Goal: Information Seeking & Learning: Learn about a topic

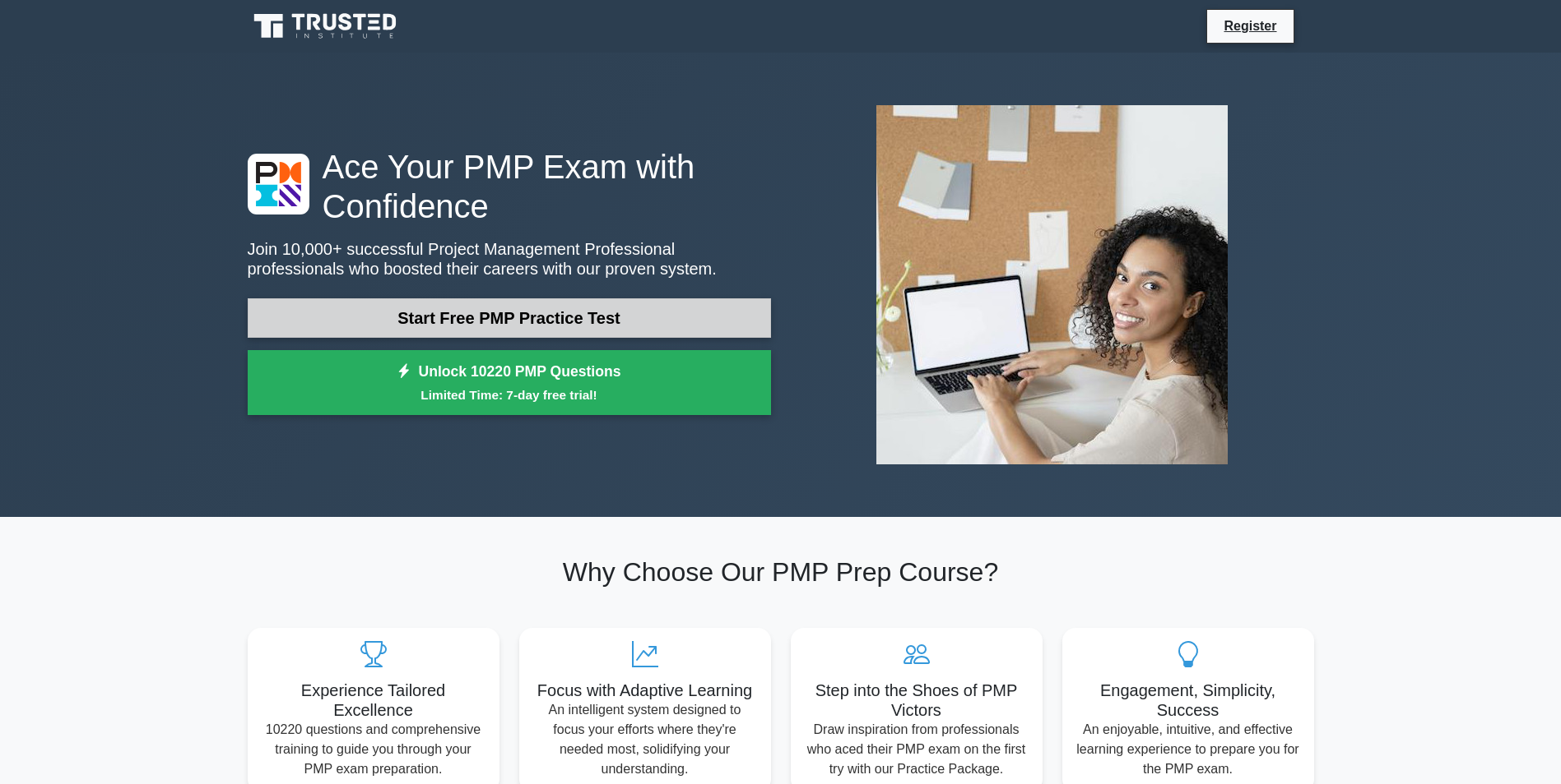
click at [488, 299] on link "Start Free PMP Practice Test" at bounding box center [509, 318] width 523 height 39
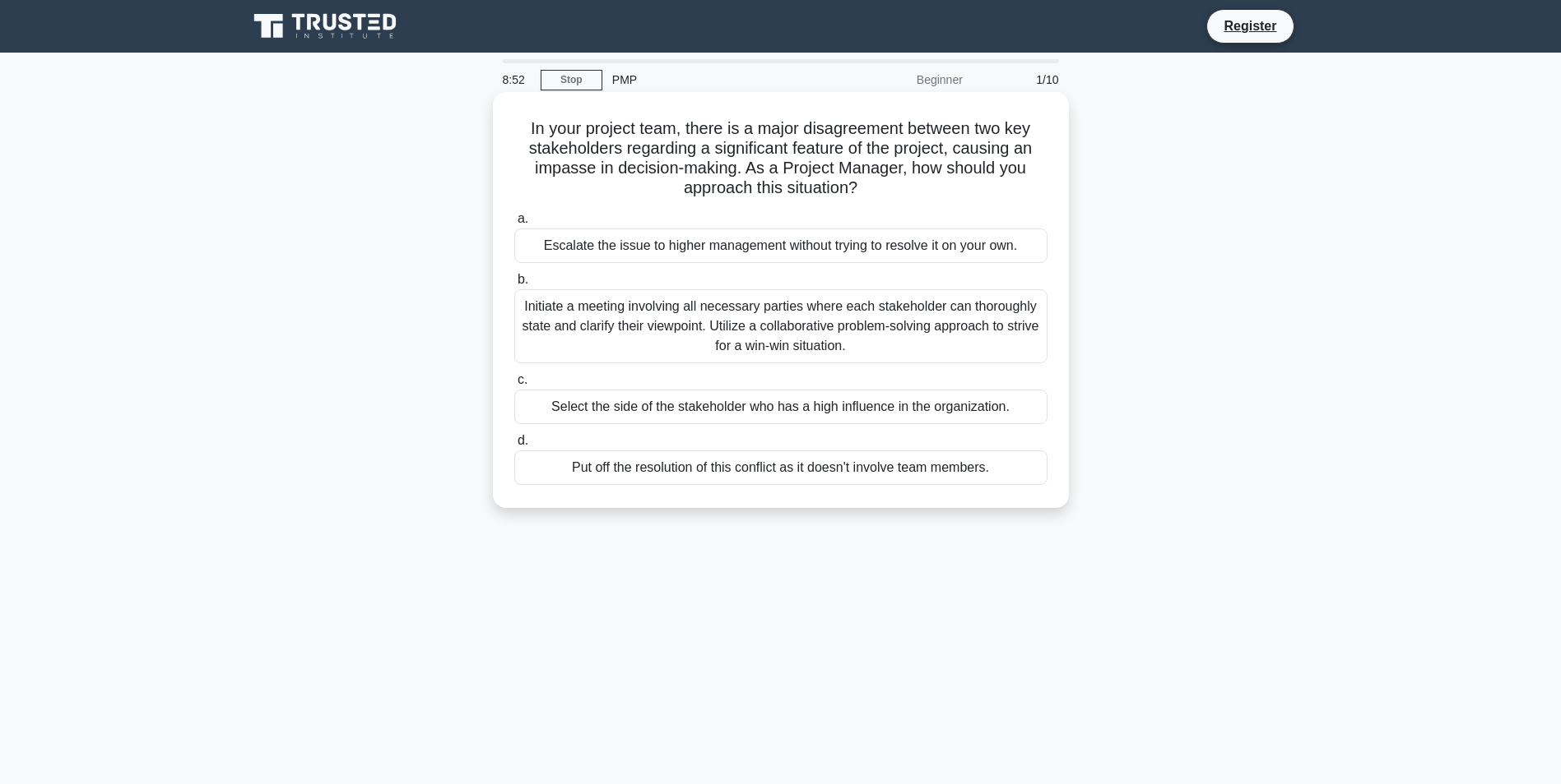
click at [830, 305] on div "Initiate a meeting involving all necessary parties where each stakeholder can t…" at bounding box center [781, 326] width 533 height 74
click at [514, 285] on input "b. Initiate a meeting involving all necessary parties where each stakeholder ca…" at bounding box center [514, 280] width 0 height 11
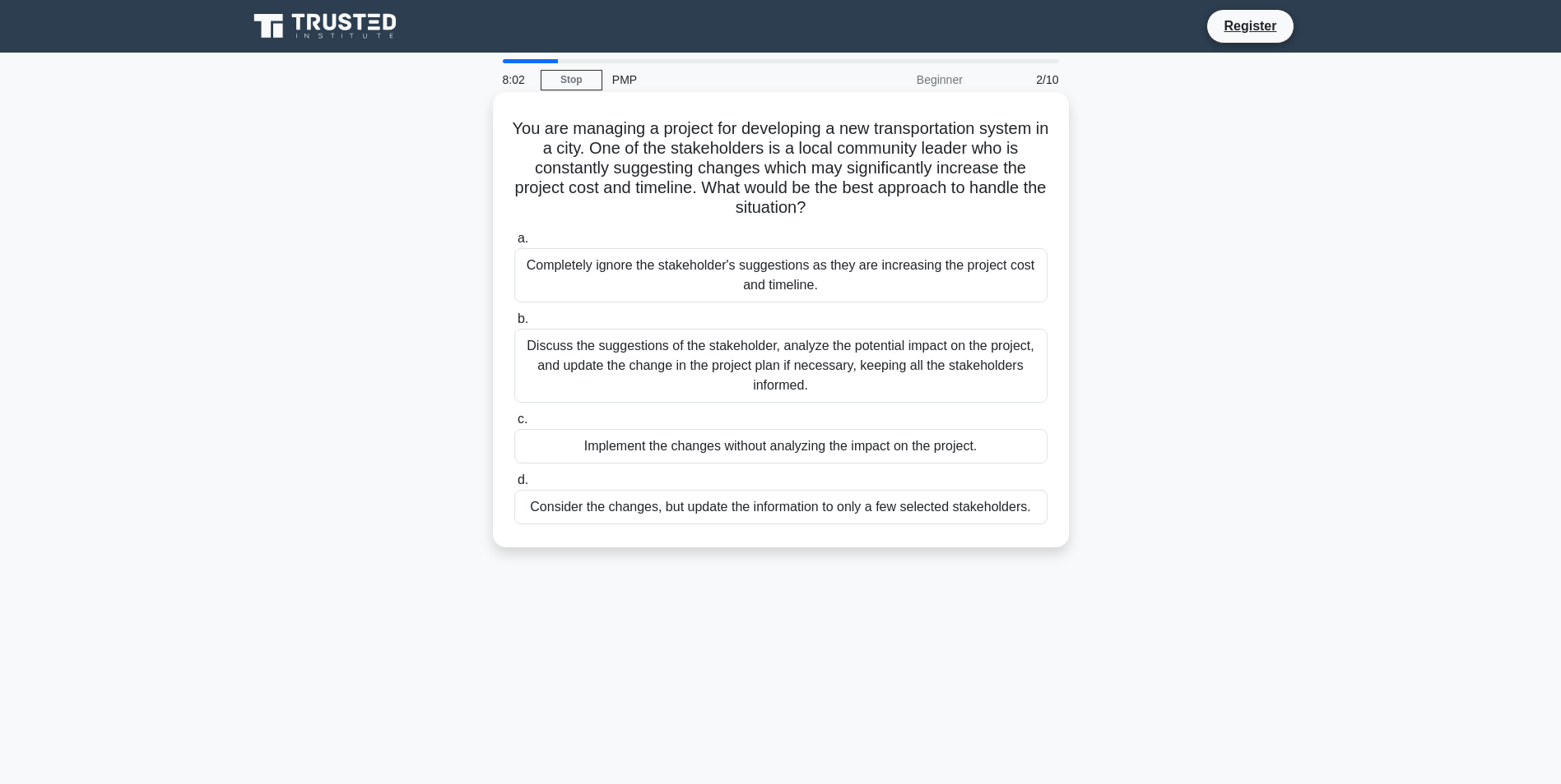
click at [784, 384] on div "Discuss the suggestions of the stakeholder, analyze the potential impact on the…" at bounding box center [781, 365] width 533 height 74
click at [514, 325] on input "b. Discuss the suggestions of the stakeholder, analyze the potential impact on …" at bounding box center [514, 320] width 0 height 11
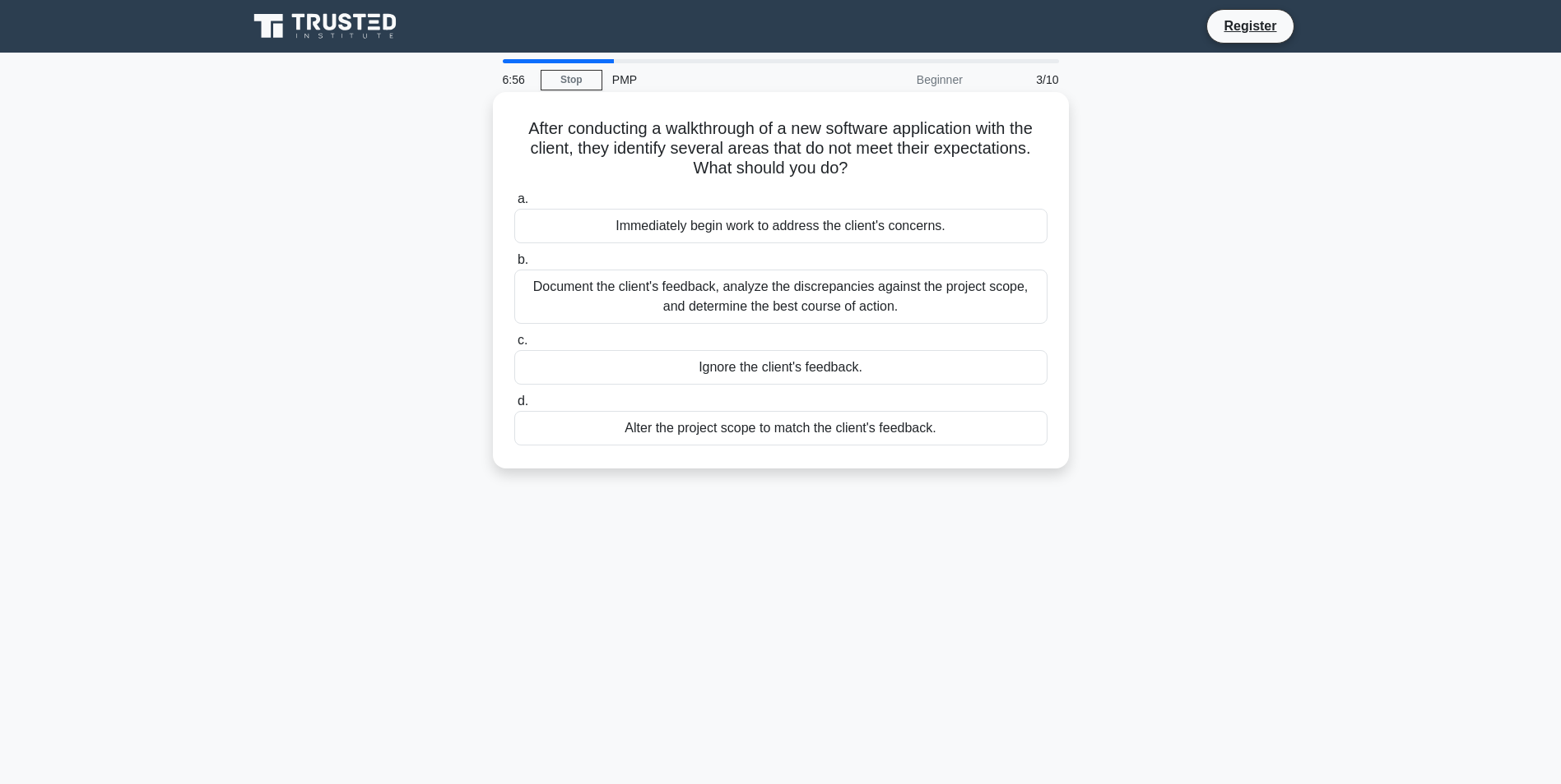
click at [874, 297] on div "Document the client's feedback, analyze the discrepancies against the project s…" at bounding box center [781, 297] width 533 height 54
click at [514, 265] on input "b. Document the client's feedback, analyze the discrepancies against the projec…" at bounding box center [514, 260] width 0 height 11
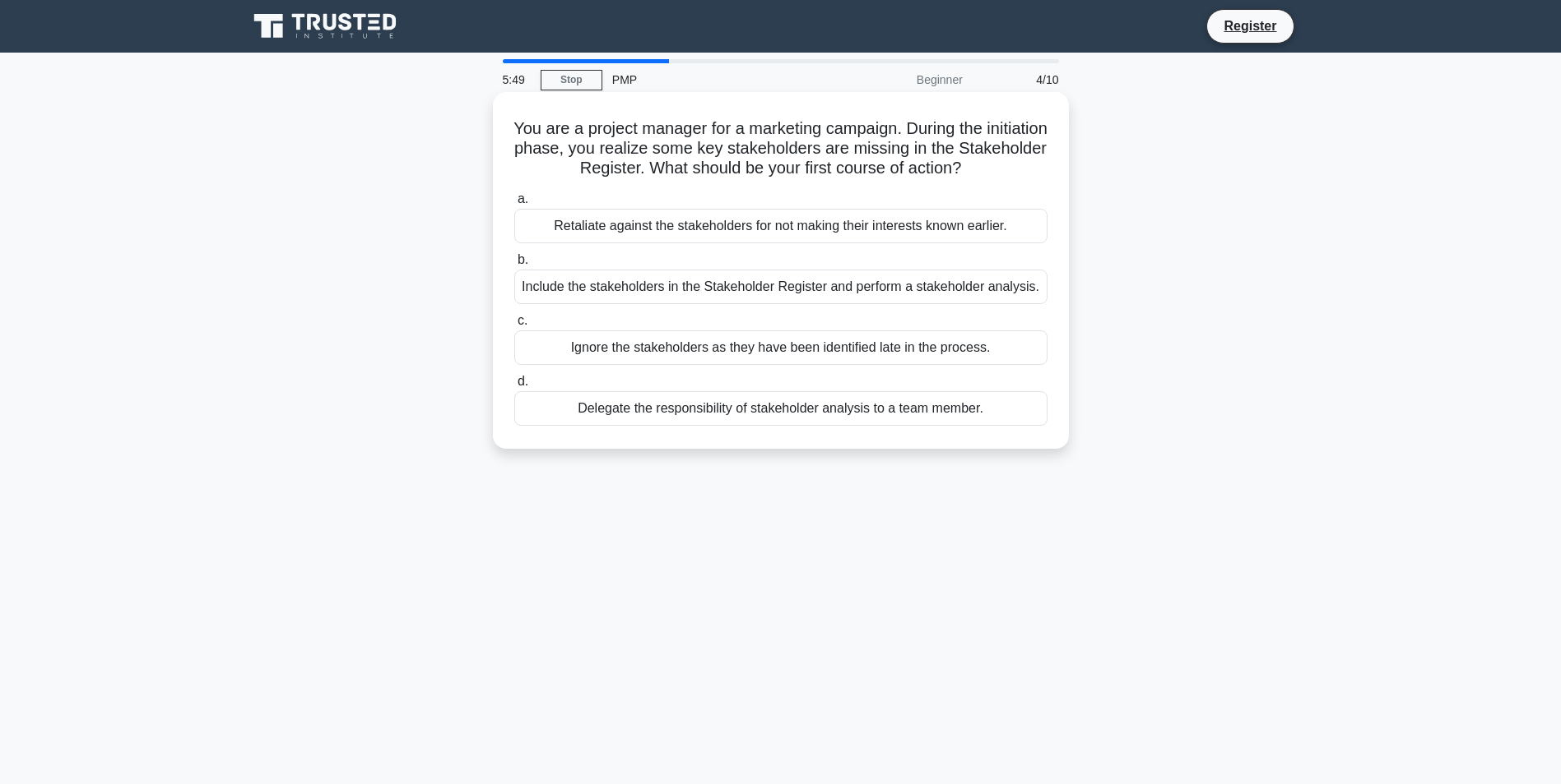
click at [926, 284] on div "Include the stakeholders in the Stakeholder Register and perform a stakeholder …" at bounding box center [781, 287] width 533 height 35
click at [514, 265] on input "b. Include the stakeholders in the Stakeholder Register and perform a stakehold…" at bounding box center [514, 260] width 0 height 11
